Goal: Find specific page/section: Find specific page/section

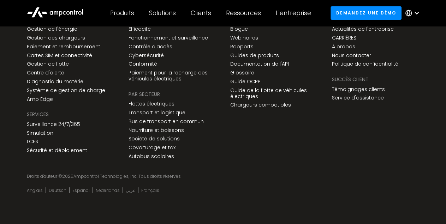
scroll to position [2750, 0]
click at [416, 12] on div at bounding box center [417, 13] width 6 height 6
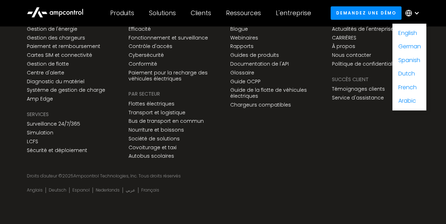
click at [216, 138] on div "Des solutions SELON LES BESOINS DE L'ENTREPRISE Efficacité Fonctionnement et su…" at bounding box center [173, 79] width 102 height 166
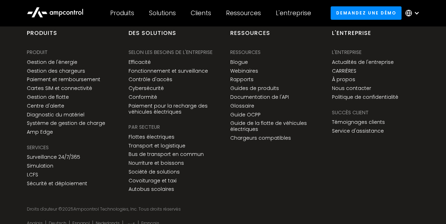
scroll to position [2717, 0]
click at [344, 69] on link "CARRIÈRES" at bounding box center [344, 72] width 24 height 6
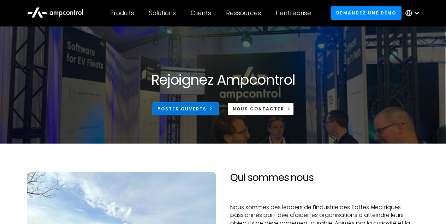
click at [191, 112] on div "Postes ouverts" at bounding box center [182, 109] width 49 height 6
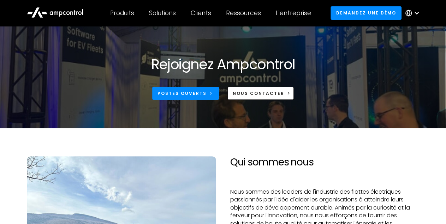
scroll to position [18, 0]
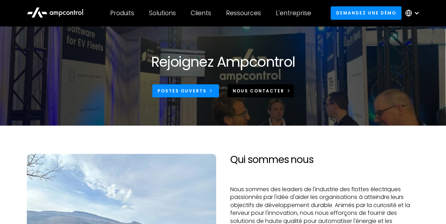
click at [245, 87] on link "NOUS CONTACTER" at bounding box center [261, 90] width 67 height 13
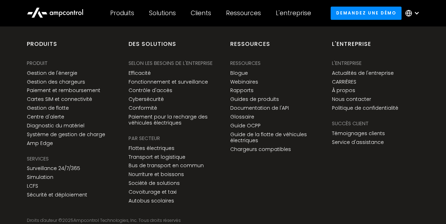
scroll to position [537, 0]
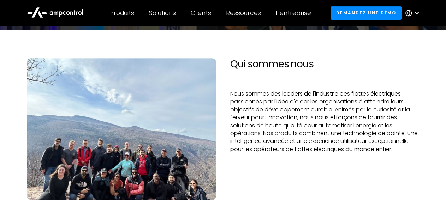
scroll to position [114, 0]
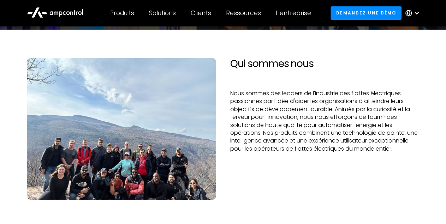
click at [407, 20] on div at bounding box center [414, 12] width 25 height 21
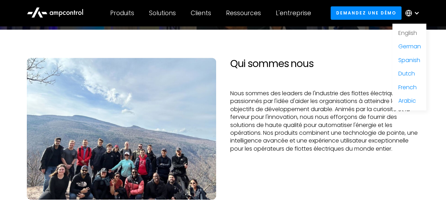
click at [408, 35] on link "English" at bounding box center [407, 33] width 19 height 8
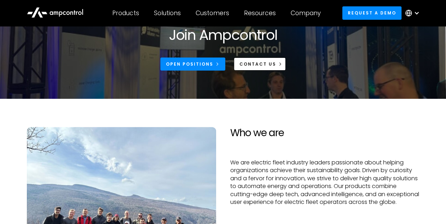
scroll to position [46, 0]
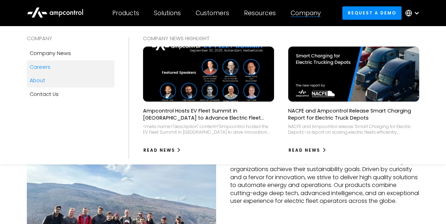
click at [54, 87] on link "About" at bounding box center [71, 80] width 88 height 13
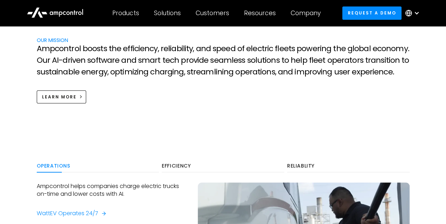
scroll to position [237, 0]
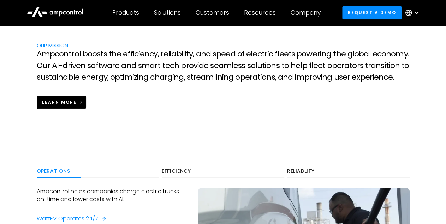
click at [61, 102] on div "Learn more" at bounding box center [59, 103] width 35 height 6
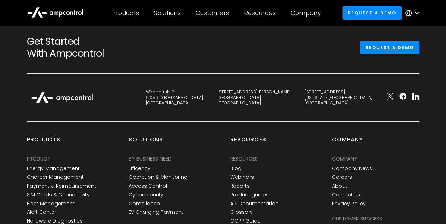
scroll to position [2838, 0]
